Goal: Transaction & Acquisition: Purchase product/service

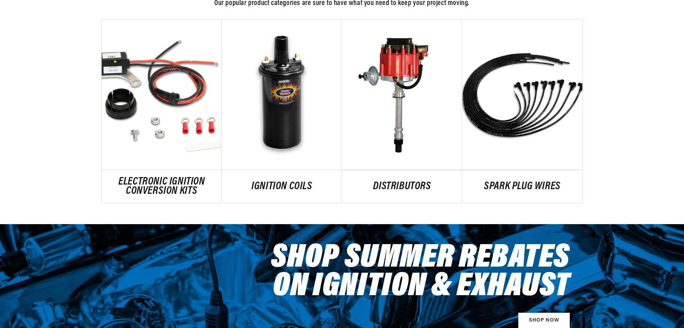
scroll to position [428, 0]
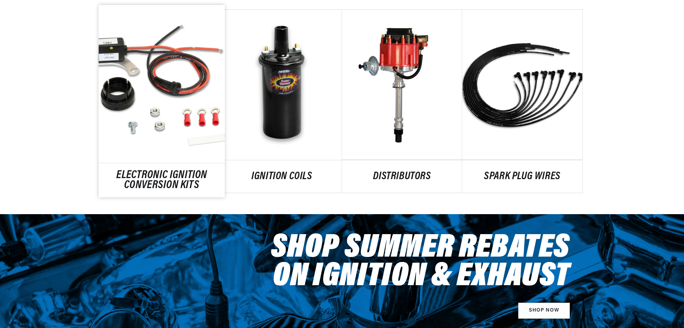
click at [142, 175] on link "ELECTRONIC IGNITION CONVERSION KITS" at bounding box center [162, 180] width 126 height 19
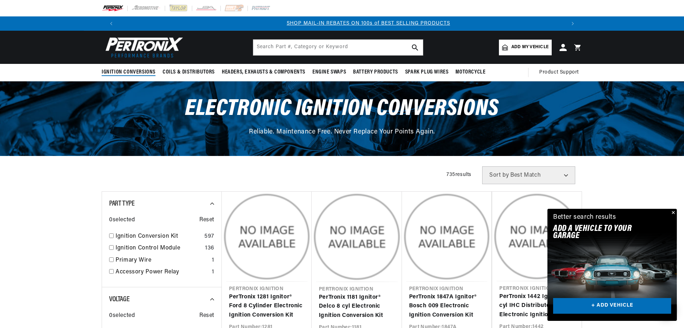
scroll to position [0, 446]
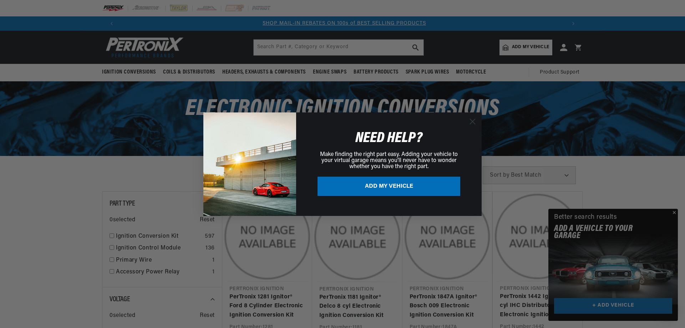
click at [632, 308] on div "Close dialog NEED HELP? Make finding the right part easy. Adding your vehicle t…" at bounding box center [342, 164] width 685 height 328
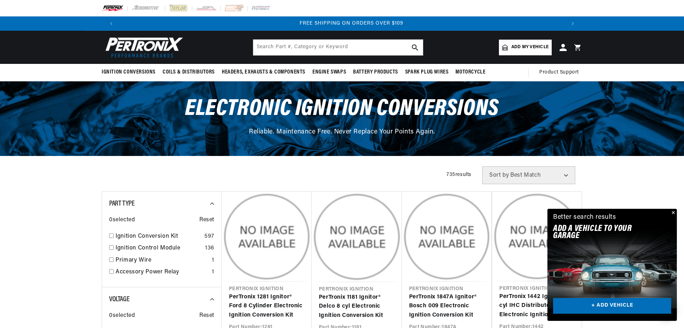
click at [621, 302] on link "+ ADD VEHICLE" at bounding box center [612, 306] width 118 height 16
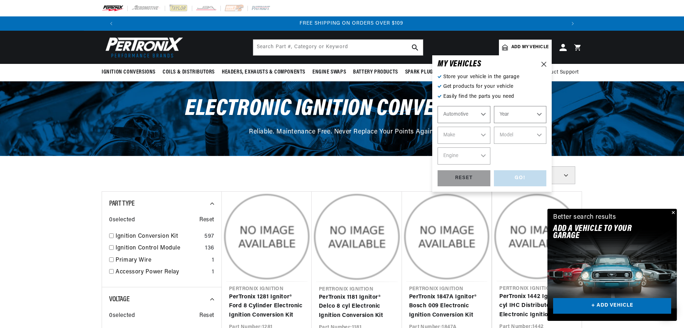
scroll to position [0, 891]
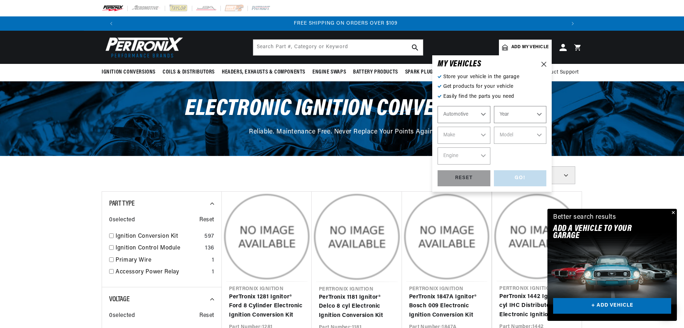
click at [508, 112] on select "Year 2022 2021 2020 2019 2018 2017 2016 2015 2014 2013 2012 2011 2010 2009 2008…" at bounding box center [520, 114] width 53 height 17
select select "1968"
click at [494, 106] on select "Year 2022 2021 2020 2019 2018 2017 2016 2015 2014 2013 2012 2011 2010 2009 2008…" at bounding box center [520, 114] width 53 height 17
select select "1968"
click at [479, 136] on select "Make Alfa Romeo American Motors Aston Martin Austin Austin Healey Avanti Bentle…" at bounding box center [464, 135] width 53 height 17
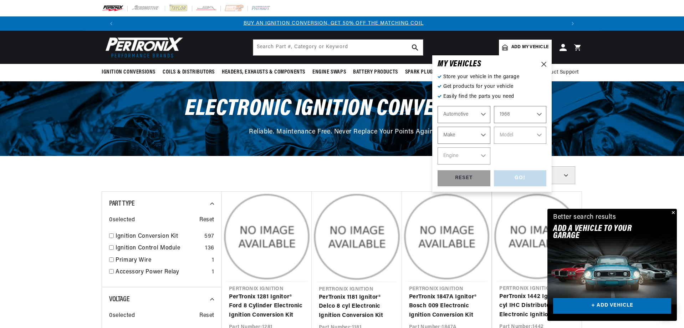
scroll to position [0, 0]
select select "Volkswagen"
click at [438, 127] on select "Make Alfa Romeo American Motors Aston Martin Austin Austin Healey Avanti Bentle…" at bounding box center [464, 135] width 53 height 17
select select "Volkswagen"
click at [519, 136] on select "Model Beetle Fastback Karmann Ghia Squareback" at bounding box center [520, 135] width 53 height 17
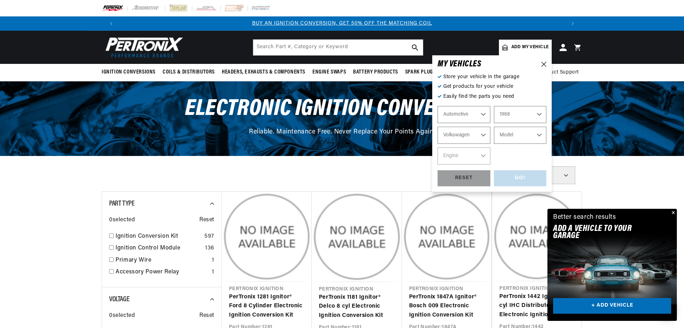
select select "Beetle"
click at [494, 127] on select "Model Beetle Fastback Karmann Ghia Squareback" at bounding box center [520, 135] width 53 height 17
select select "Beetle"
click at [476, 154] on select "Engine 1.5L 1.6L 4" at bounding box center [464, 155] width 53 height 17
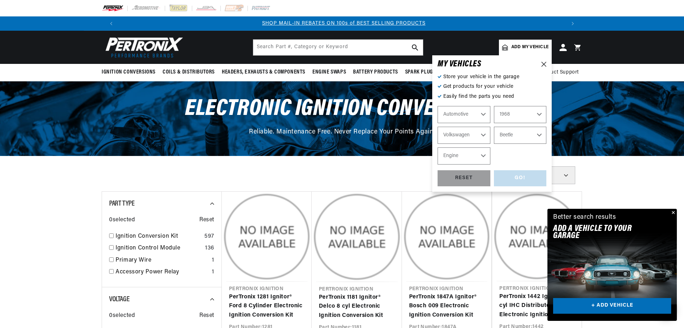
select select "1.6L"
click at [438, 147] on select "Engine 1.5L 1.6L 4" at bounding box center [464, 155] width 53 height 17
select select "1.6L"
click at [510, 181] on div "GO!" at bounding box center [520, 178] width 53 height 16
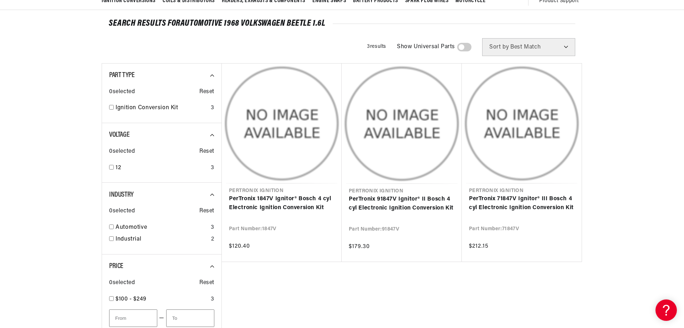
scroll to position [0, 891]
click at [280, 208] on link "PerTronix 1847V Ignitor® Bosch 4 cyl Electronic Ignition Conversion Kit" at bounding box center [282, 203] width 106 height 18
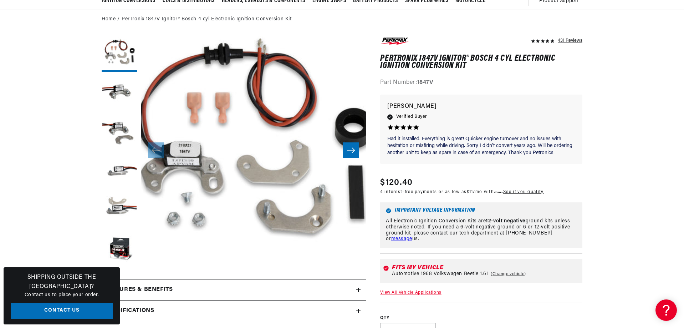
scroll to position [0, 444]
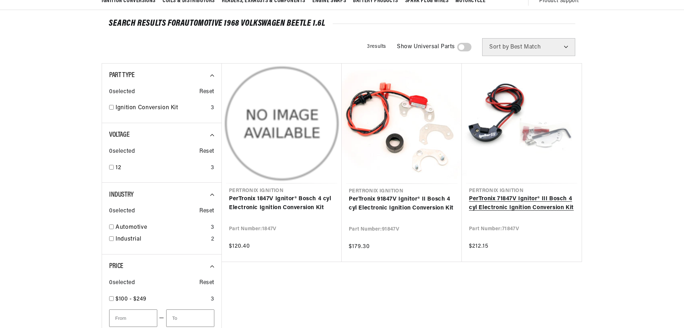
scroll to position [71, 0]
click at [519, 212] on link "PerTronix 71847V Ignitor® III Bosch 4 cyl Electronic Ignition Conversion Kit" at bounding box center [522, 203] width 106 height 18
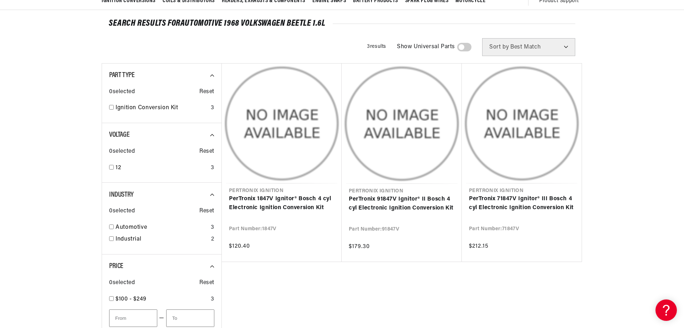
scroll to position [0, 891]
